Goal: Task Accomplishment & Management: Manage account settings

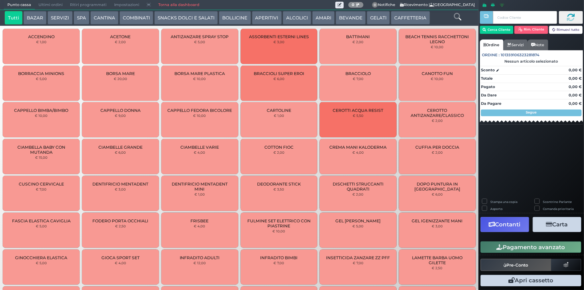
click at [179, 4] on link "Torna alla dashboard" at bounding box center [179, 4] width 49 height 9
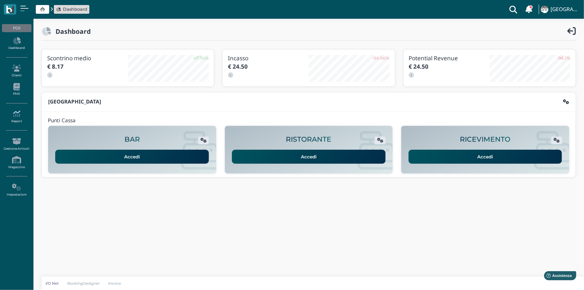
click at [15, 111] on icon at bounding box center [16, 113] width 29 height 7
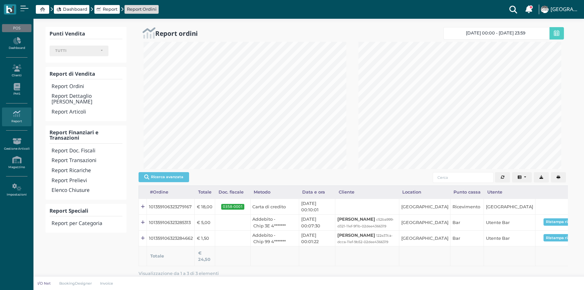
select select
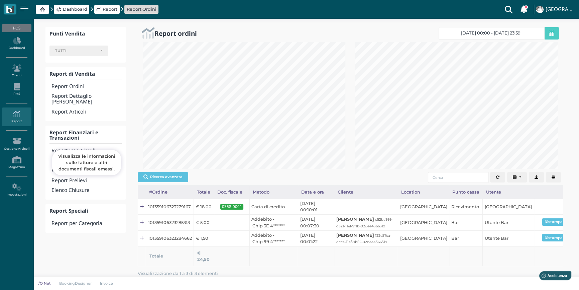
click at [86, 148] on h4 "Report Doc. Fiscali" at bounding box center [87, 151] width 70 height 6
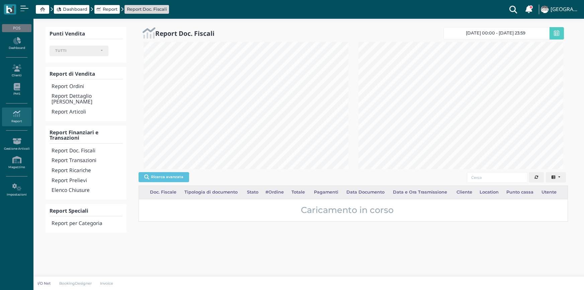
select select
click at [480, 29] on link "[DATE] 00:00 - [DATE] 23:59" at bounding box center [496, 33] width 106 height 12
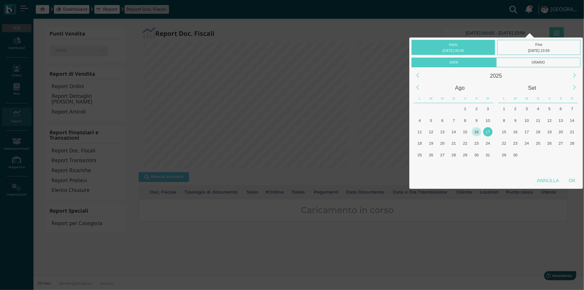
click at [477, 130] on div "16" at bounding box center [476, 131] width 9 height 9
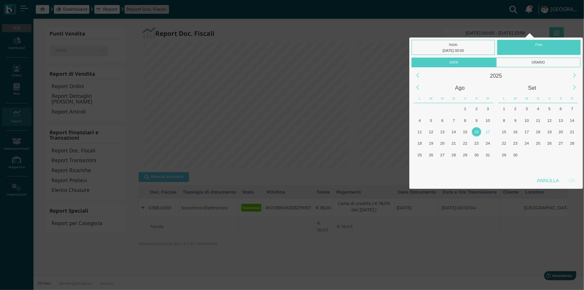
click at [477, 130] on div "16" at bounding box center [476, 131] width 9 height 9
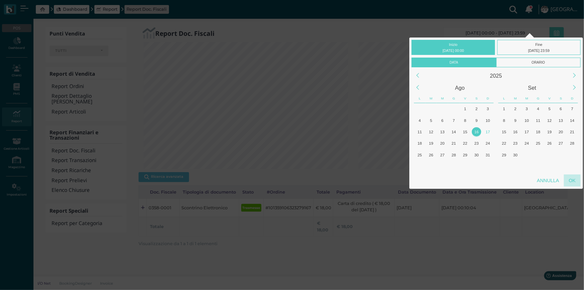
click at [578, 181] on div "OK" at bounding box center [572, 180] width 17 height 12
type input "16/08/2025 00:00 - 16/08/2025 23:59"
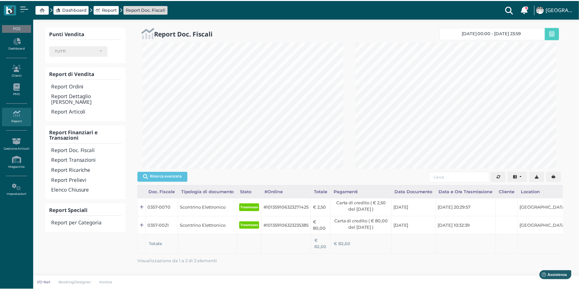
scroll to position [334390, 334304]
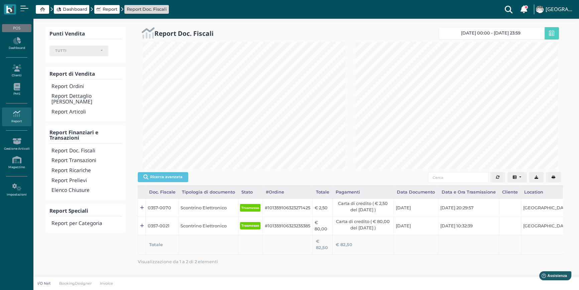
click at [561, 177] on button "button" at bounding box center [553, 177] width 15 height 11
click at [80, 187] on h4 "Elenco Chiusure" at bounding box center [87, 190] width 70 height 6
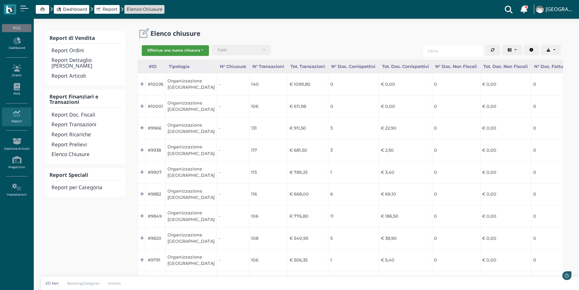
click at [187, 54] on button "Effettua una nuova chiusura" at bounding box center [175, 50] width 67 height 11
click at [174, 59] on span "Organizzazione" at bounding box center [168, 61] width 52 height 9
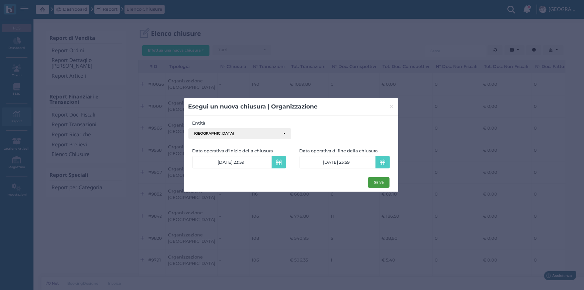
click at [372, 180] on button "Salva" at bounding box center [378, 182] width 21 height 11
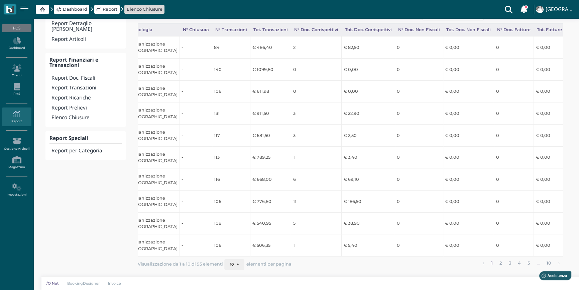
scroll to position [0, 126]
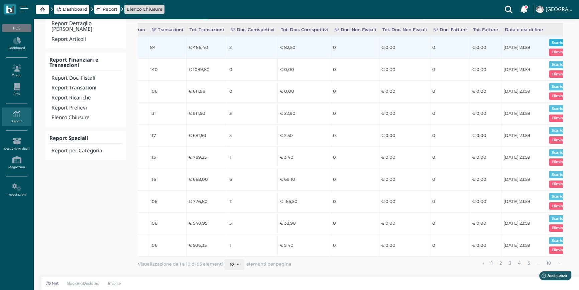
click at [549, 39] on button "Scarica pdf" at bounding box center [562, 42] width 26 height 7
